Goal: Task Accomplishment & Management: Use online tool/utility

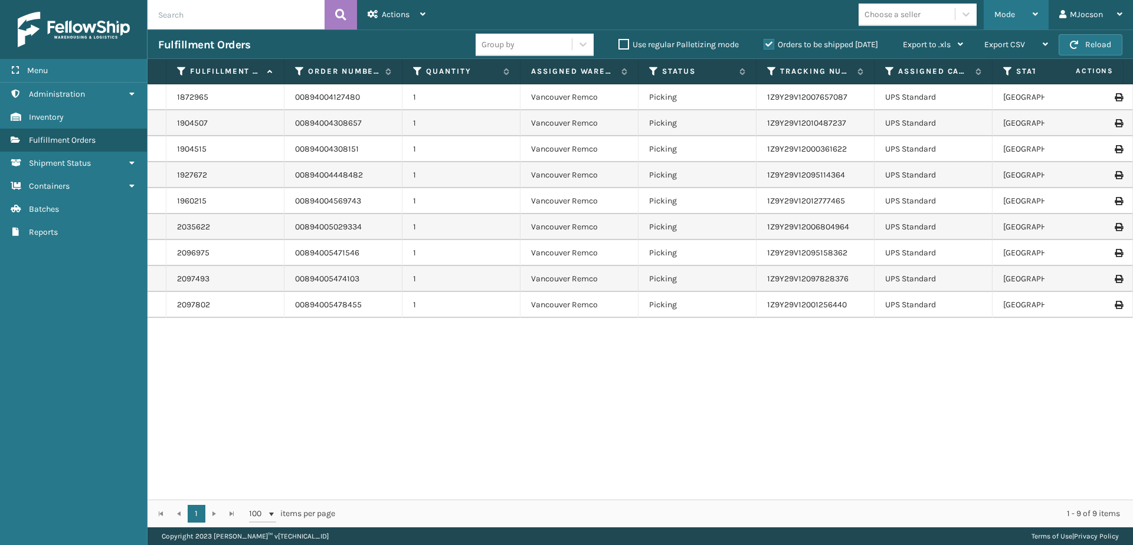
click at [1010, 15] on span "Mode" at bounding box center [1004, 14] width 21 height 10
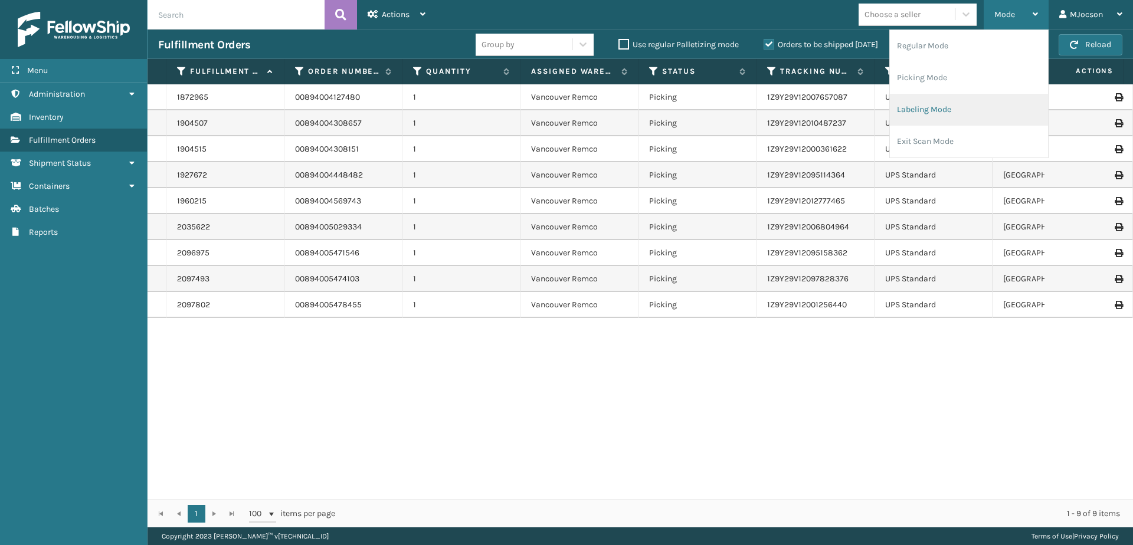
click at [937, 109] on li "Labeling Mode" at bounding box center [969, 110] width 158 height 32
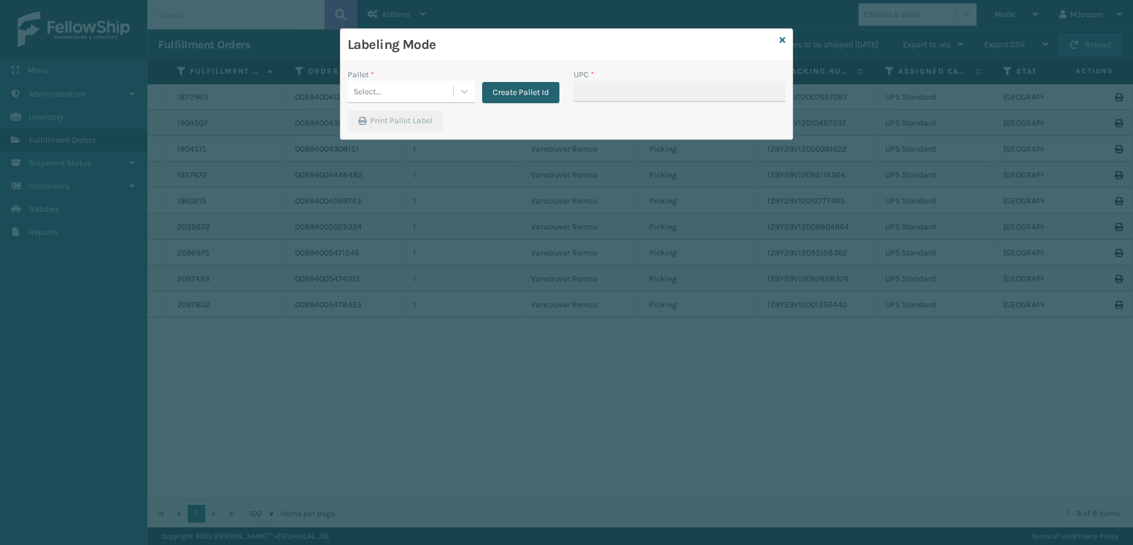
click at [529, 93] on button "Create Pallet Id" at bounding box center [520, 92] width 77 height 21
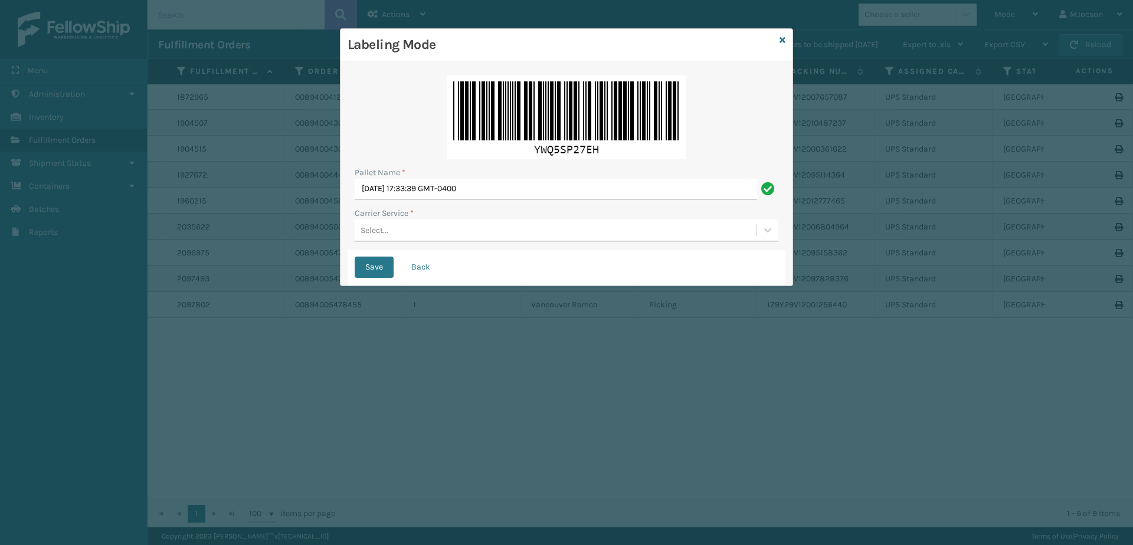
click at [364, 223] on div "Select..." at bounding box center [556, 230] width 402 height 19
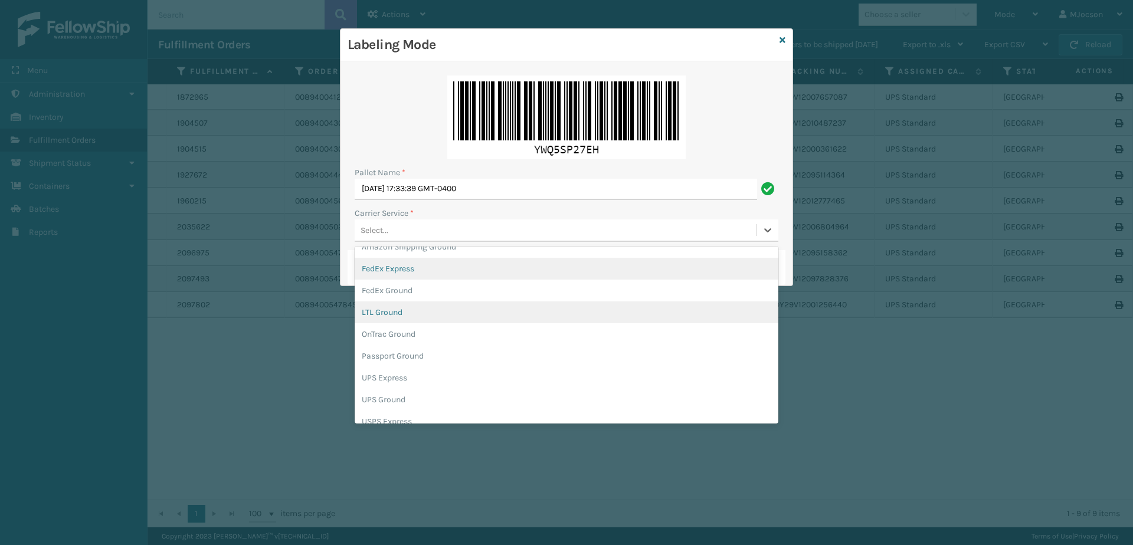
scroll to position [37, 0]
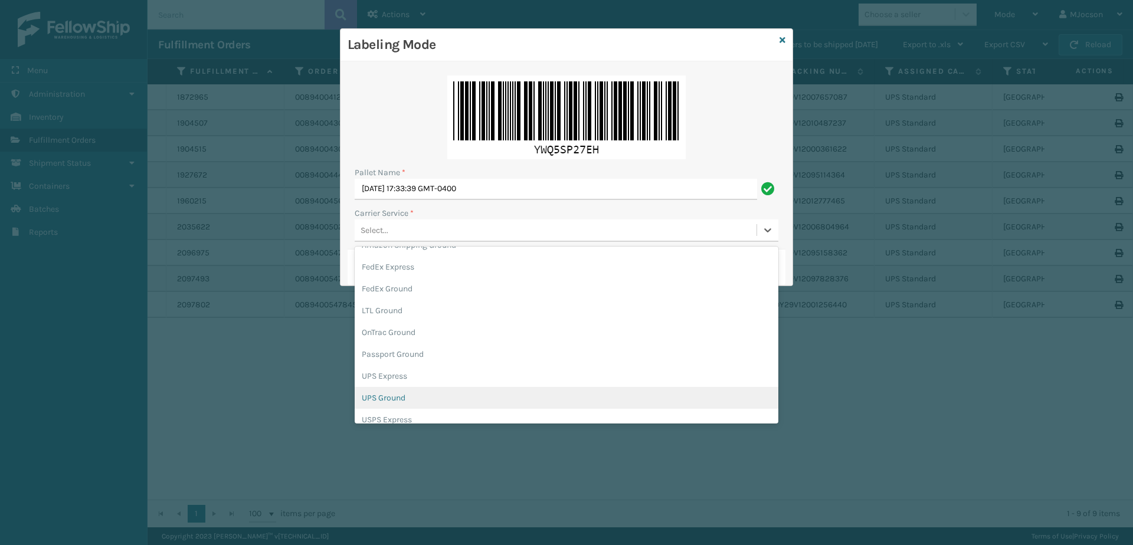
click at [406, 396] on div "UPS Ground" at bounding box center [567, 398] width 424 height 22
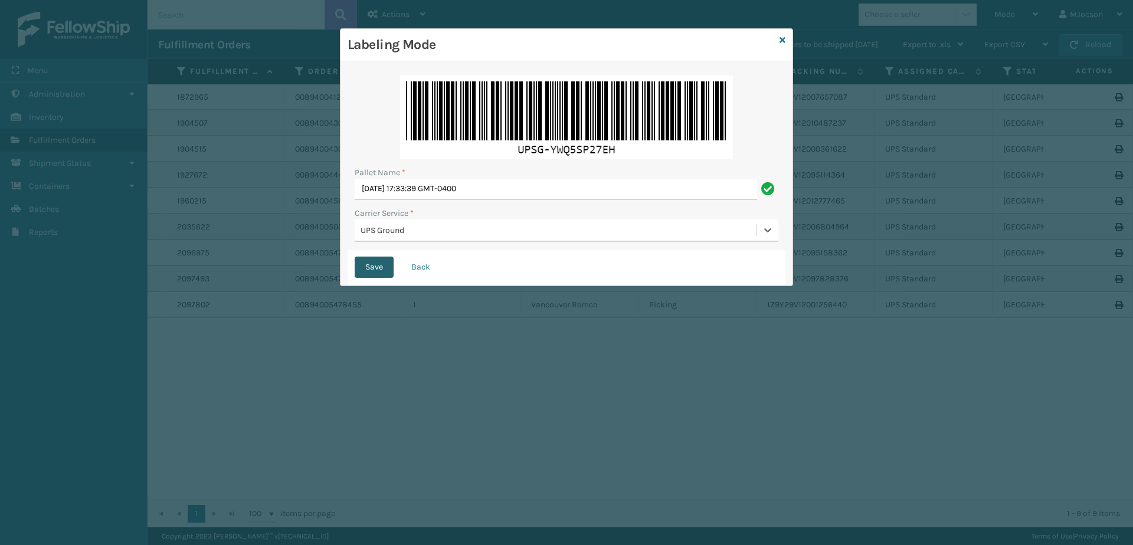
click at [379, 265] on button "Save" at bounding box center [374, 267] width 39 height 21
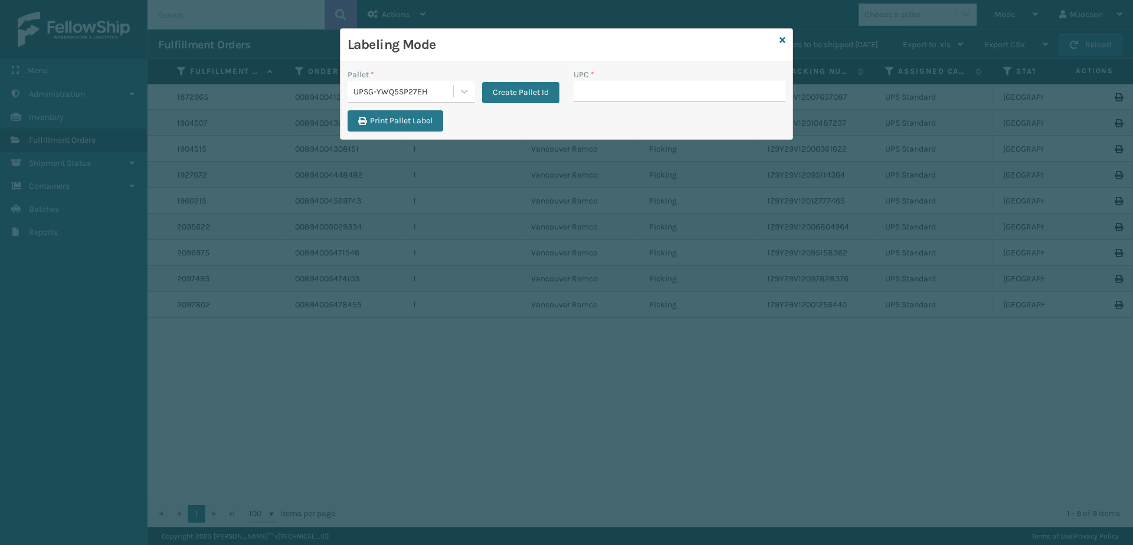
click at [779, 36] on div "Labeling Mode" at bounding box center [566, 45] width 452 height 32
click at [787, 43] on div "Labeling Mode" at bounding box center [566, 45] width 452 height 32
click at [784, 40] on icon at bounding box center [782, 40] width 6 height 8
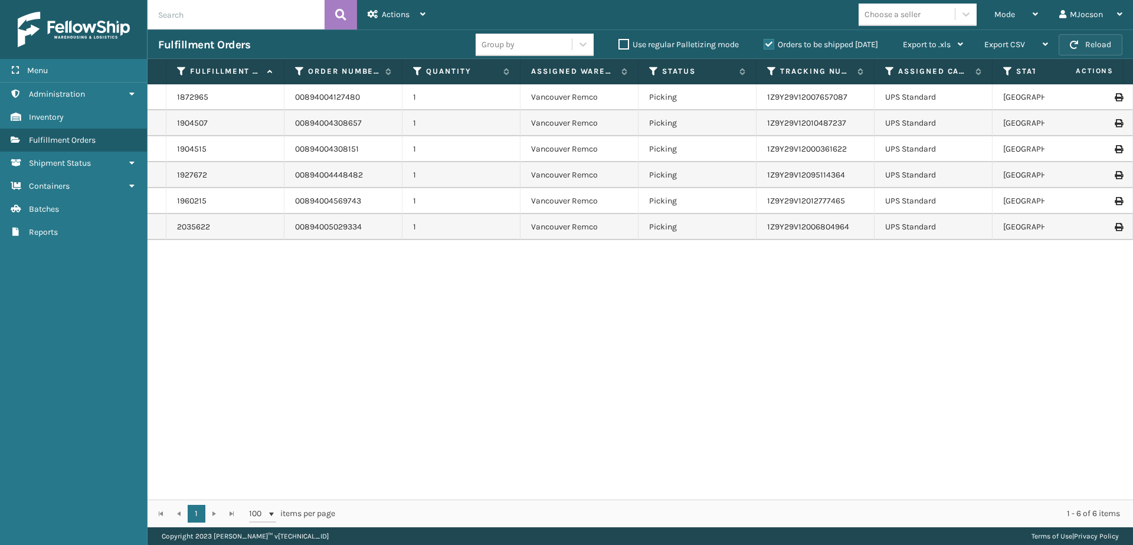
click at [1083, 49] on button "Reload" at bounding box center [1091, 44] width 64 height 21
click at [1028, 12] on div "Mode" at bounding box center [1016, 15] width 44 height 30
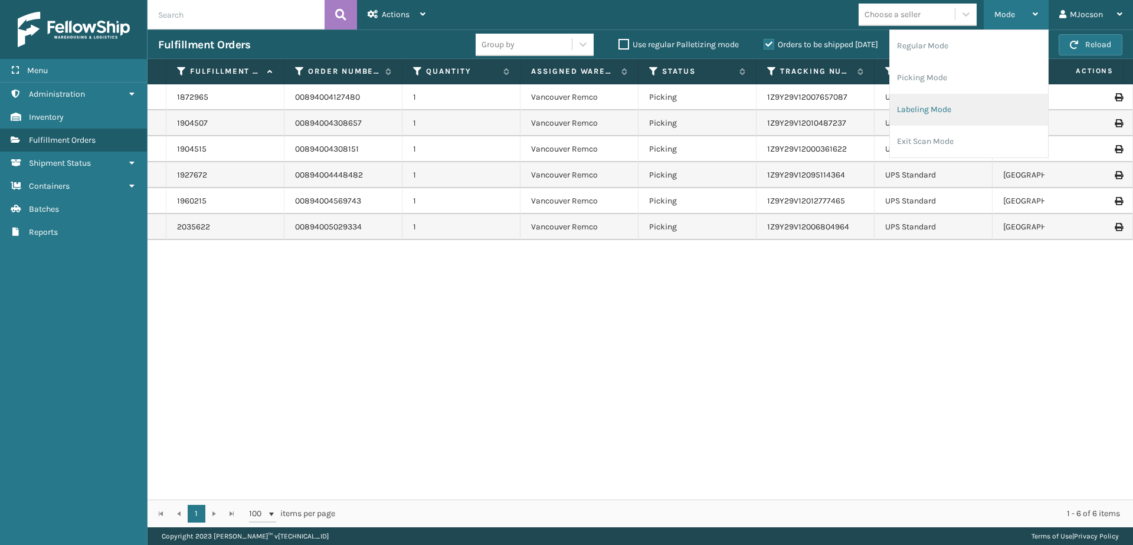
click at [923, 111] on li "Labeling Mode" at bounding box center [969, 110] width 158 height 32
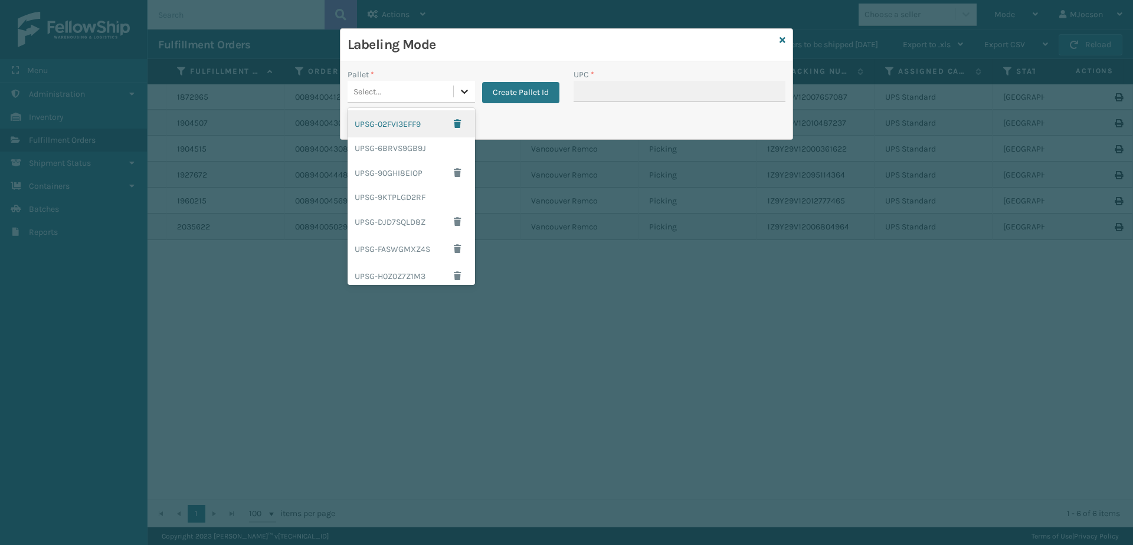
click at [468, 93] on icon at bounding box center [464, 92] width 12 height 12
click at [410, 252] on div "UPSG-YWQ5SP27EH" at bounding box center [411, 250] width 127 height 22
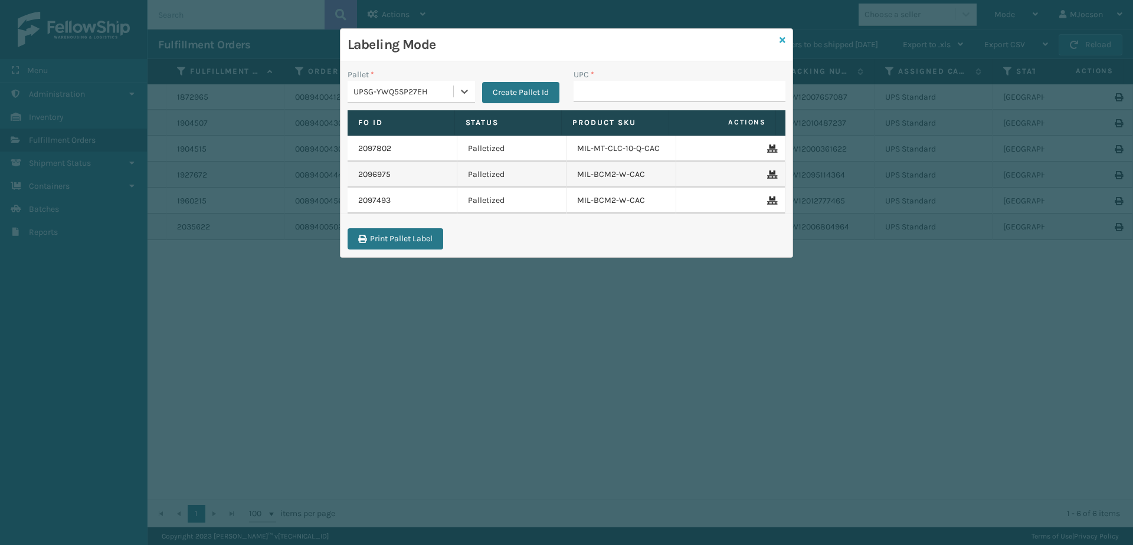
click at [783, 38] on icon at bounding box center [782, 40] width 6 height 8
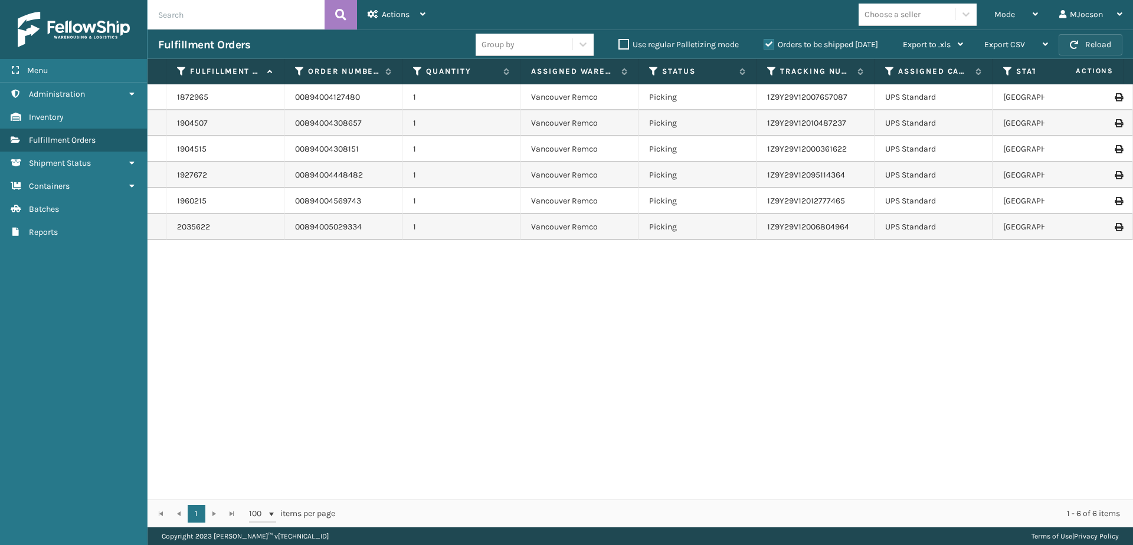
click at [1088, 47] on button "Reload" at bounding box center [1091, 44] width 64 height 21
click at [1027, 17] on div "Mode" at bounding box center [1016, 15] width 44 height 30
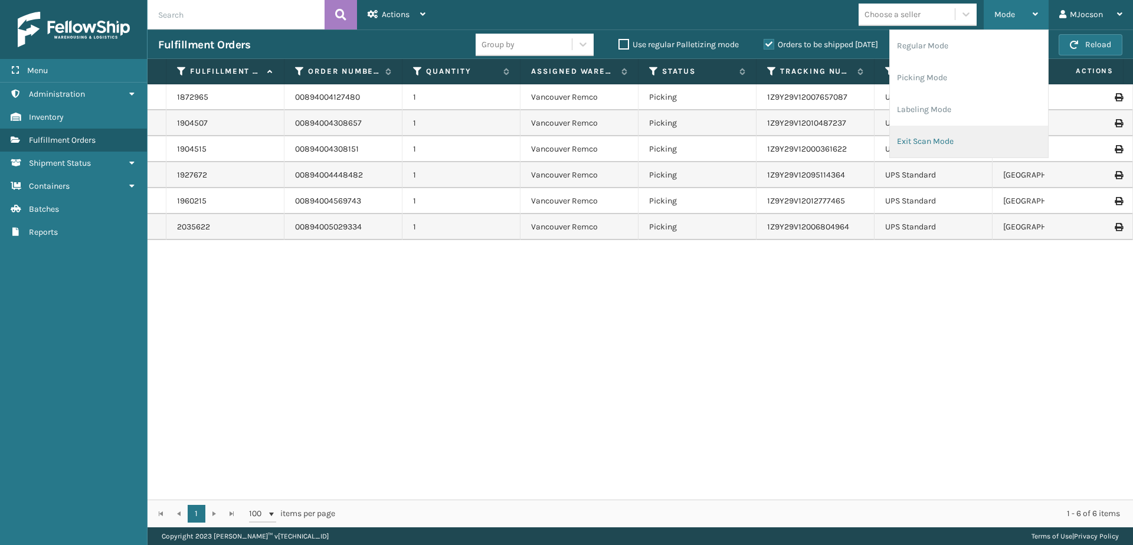
click at [933, 140] on li "Exit Scan Mode" at bounding box center [969, 142] width 158 height 32
